Goal: Information Seeking & Learning: Learn about a topic

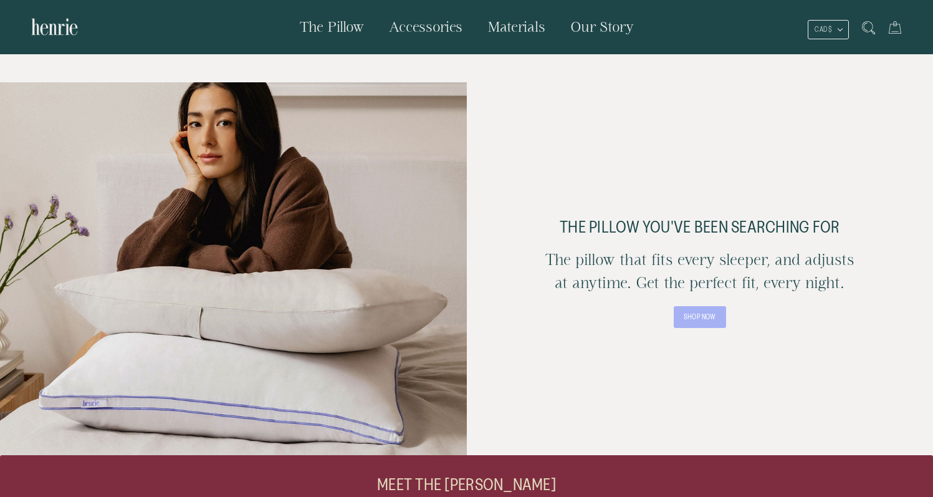
scroll to position [2444, 0]
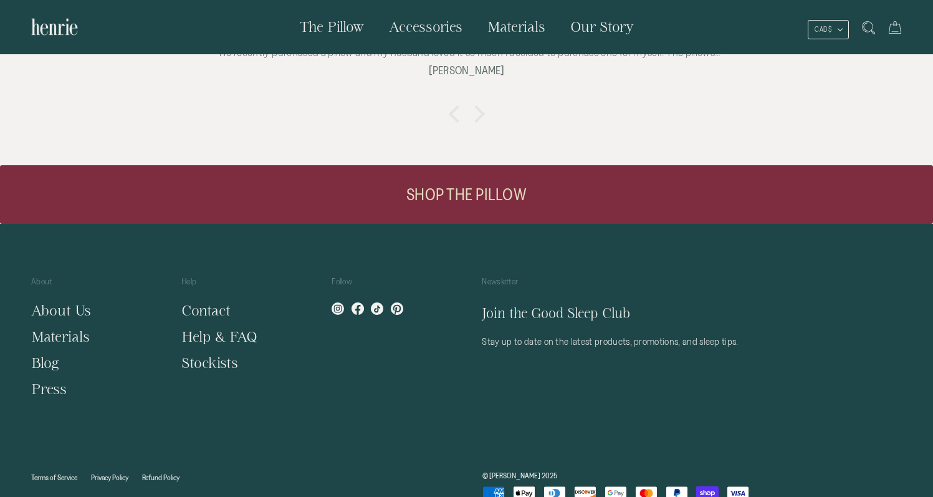
click at [76, 302] on link "About Us" at bounding box center [61, 310] width 60 height 16
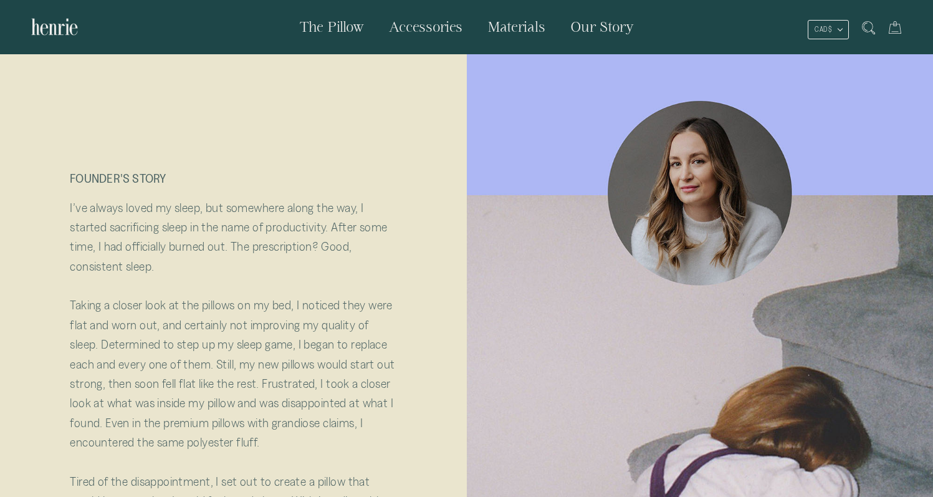
scroll to position [146, 0]
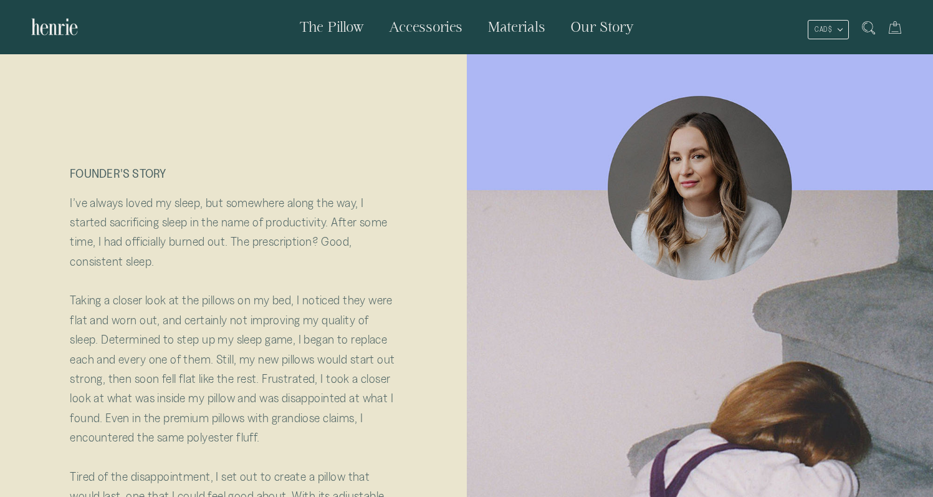
click at [140, 237] on p "I’ve always loved my sleep, but somewhere along the way, I started sacrificing …" at bounding box center [233, 242] width 327 height 98
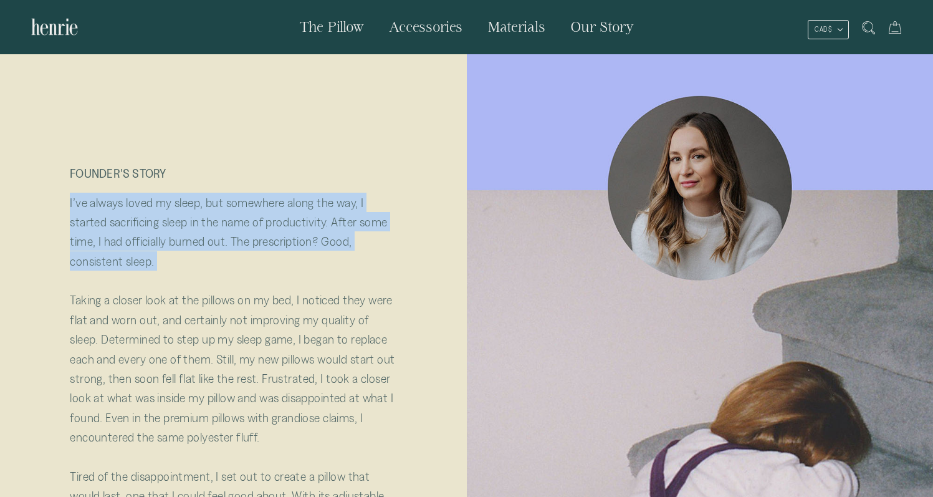
click at [140, 237] on p "I’ve always loved my sleep, but somewhere along the way, I started sacrificing …" at bounding box center [233, 242] width 327 height 98
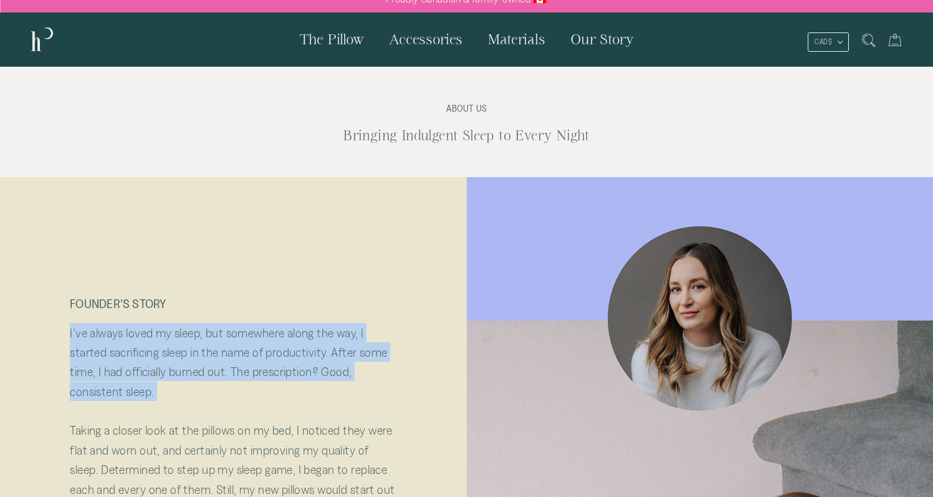
scroll to position [0, 0]
